Goal: Task Accomplishment & Management: Use online tool/utility

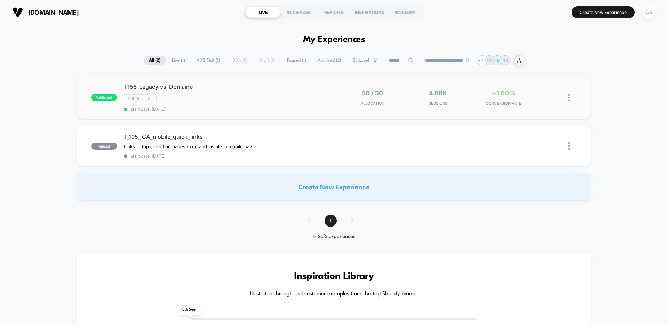
click at [285, 105] on div "T156_Legacy_vs_Domaine Theme Test start date: [DATE]" at bounding box center [229, 97] width 210 height 29
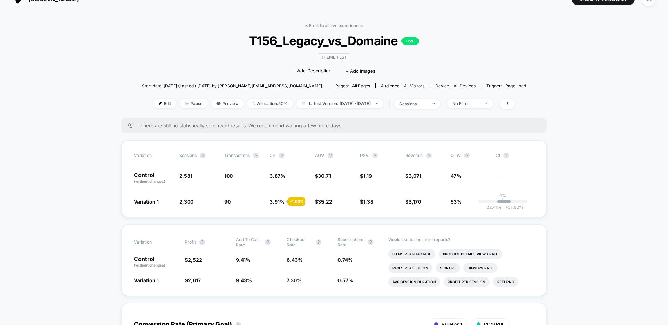
scroll to position [5, 0]
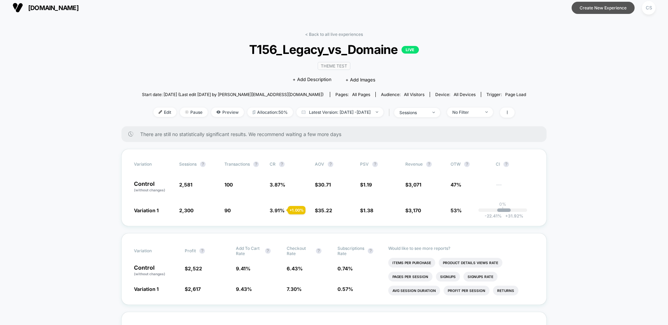
click at [615, 10] on button "Create New Experience" at bounding box center [603, 8] width 63 height 12
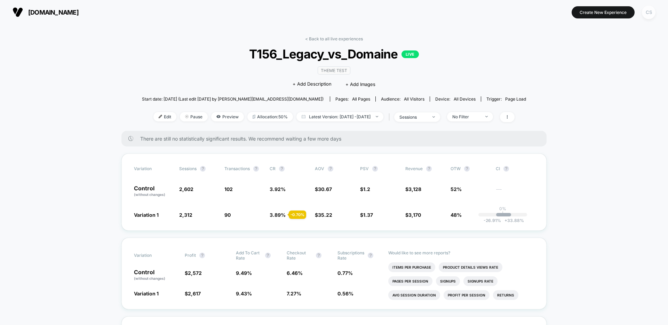
click at [646, 13] on div "CS" at bounding box center [649, 13] width 14 height 14
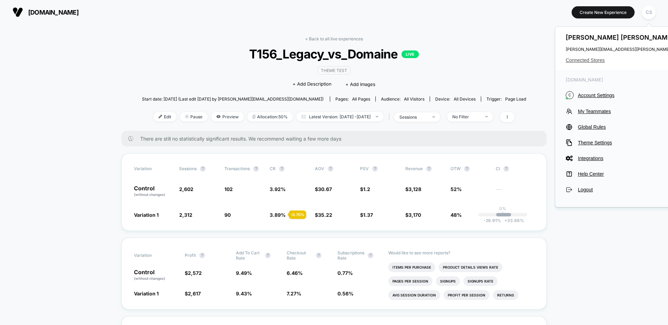
click at [592, 59] on span "Connected Stores" at bounding box center [635, 60] width 138 height 6
